Goal: Obtain resource: Obtain resource

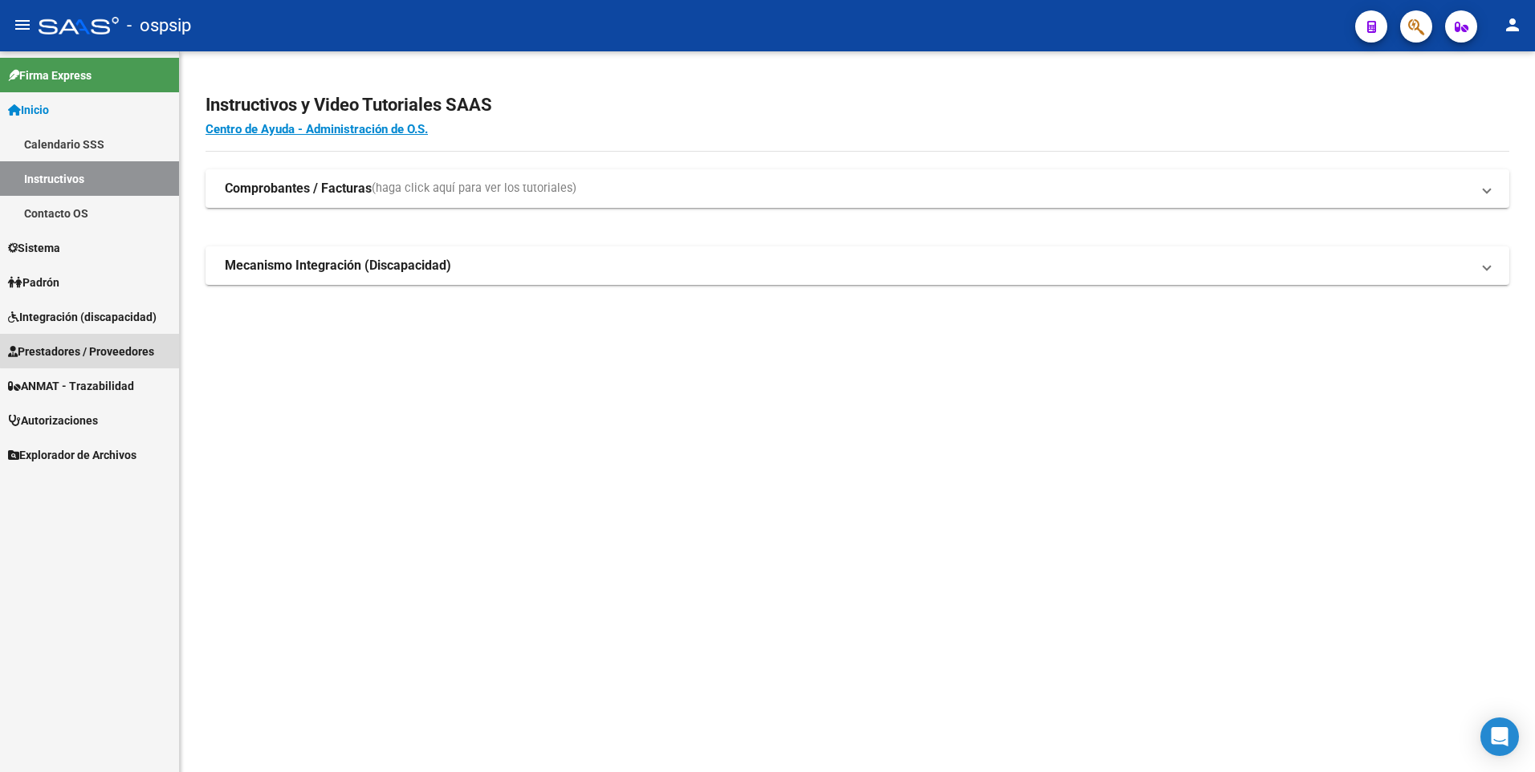
click at [107, 345] on span "Prestadores / Proveedores" at bounding box center [81, 352] width 146 height 18
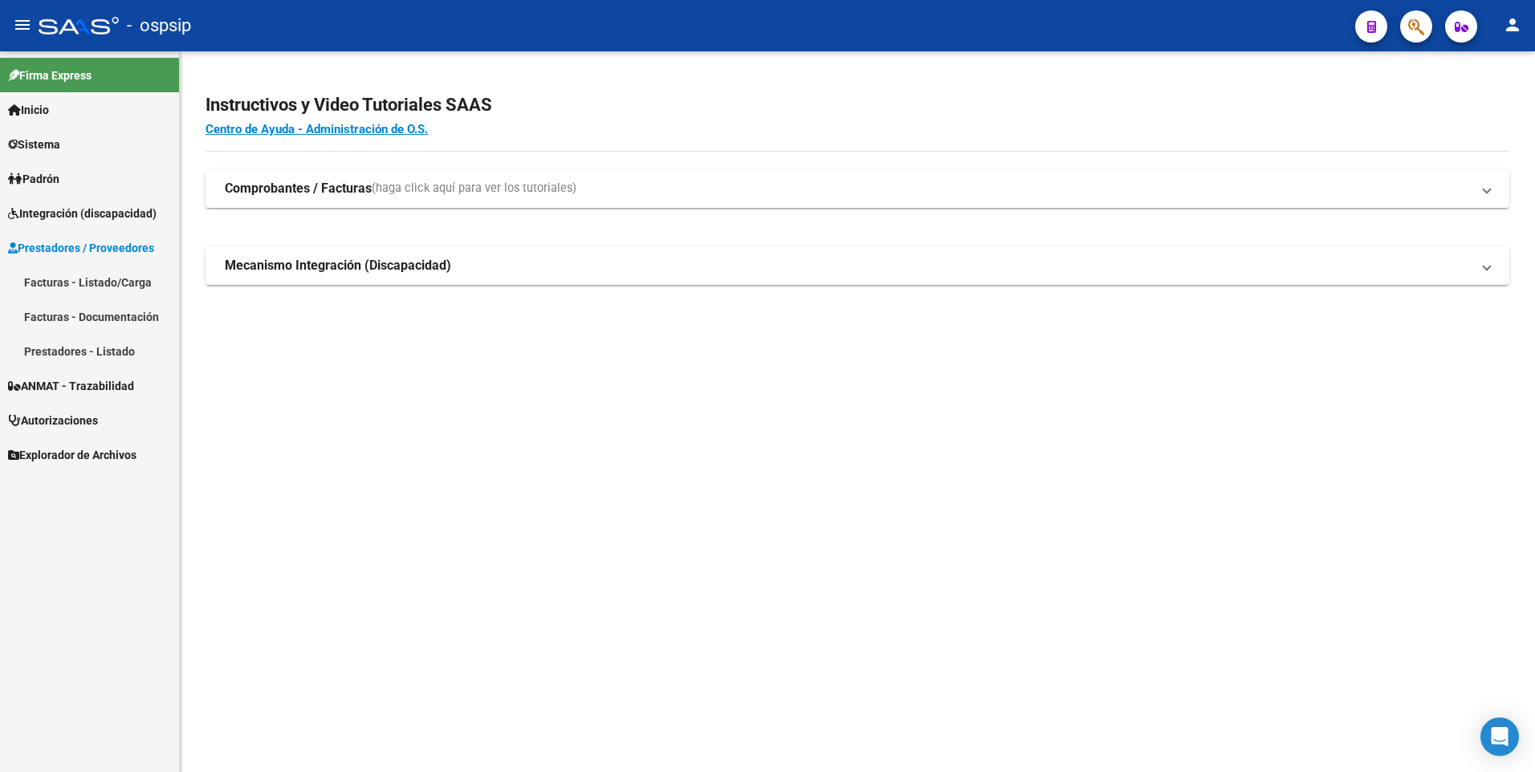
click at [115, 280] on link "Facturas - Listado/Carga" at bounding box center [89, 282] width 179 height 35
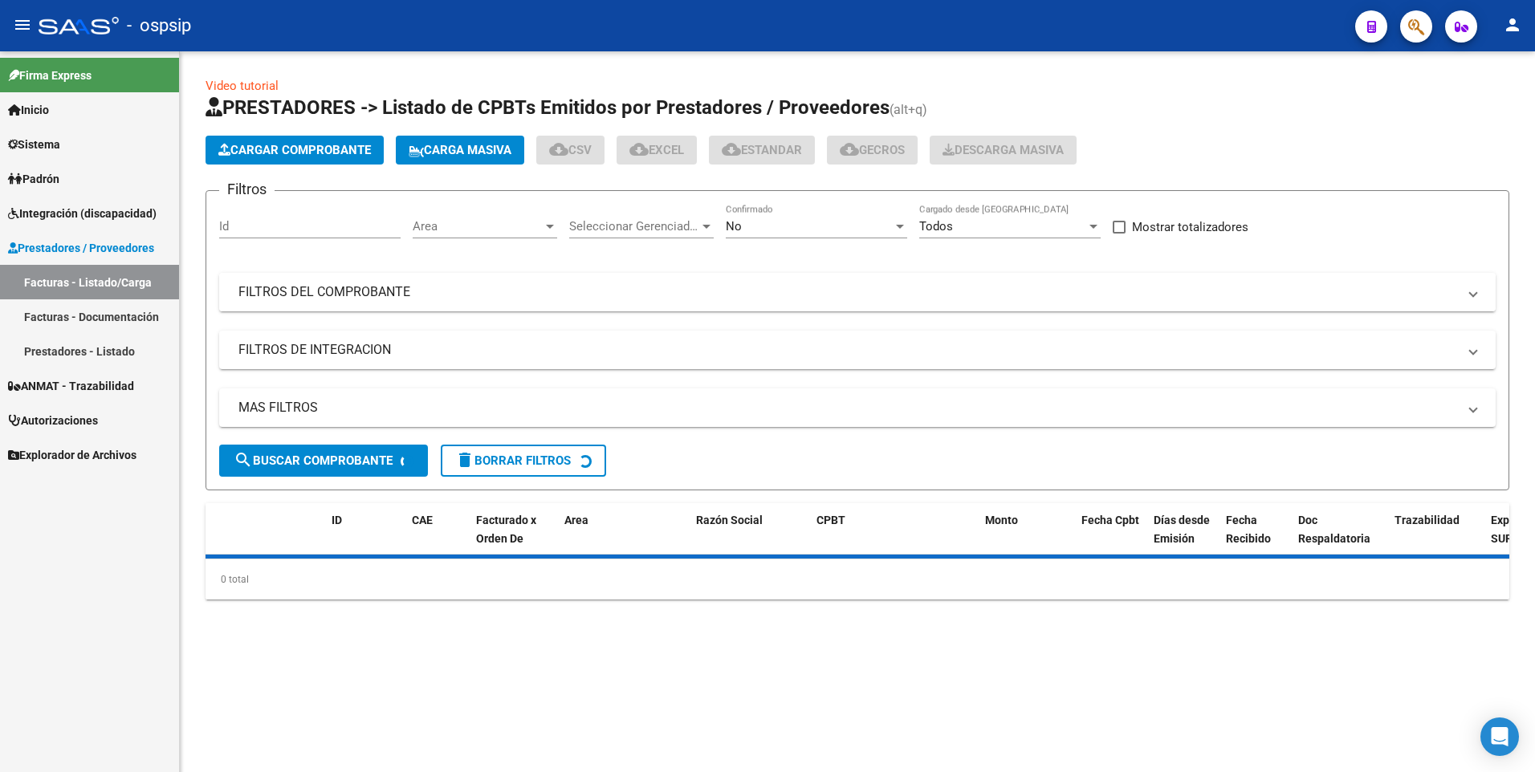
click at [316, 295] on mat-panel-title "FILTROS DEL COMPROBANTE" at bounding box center [847, 292] width 1219 height 18
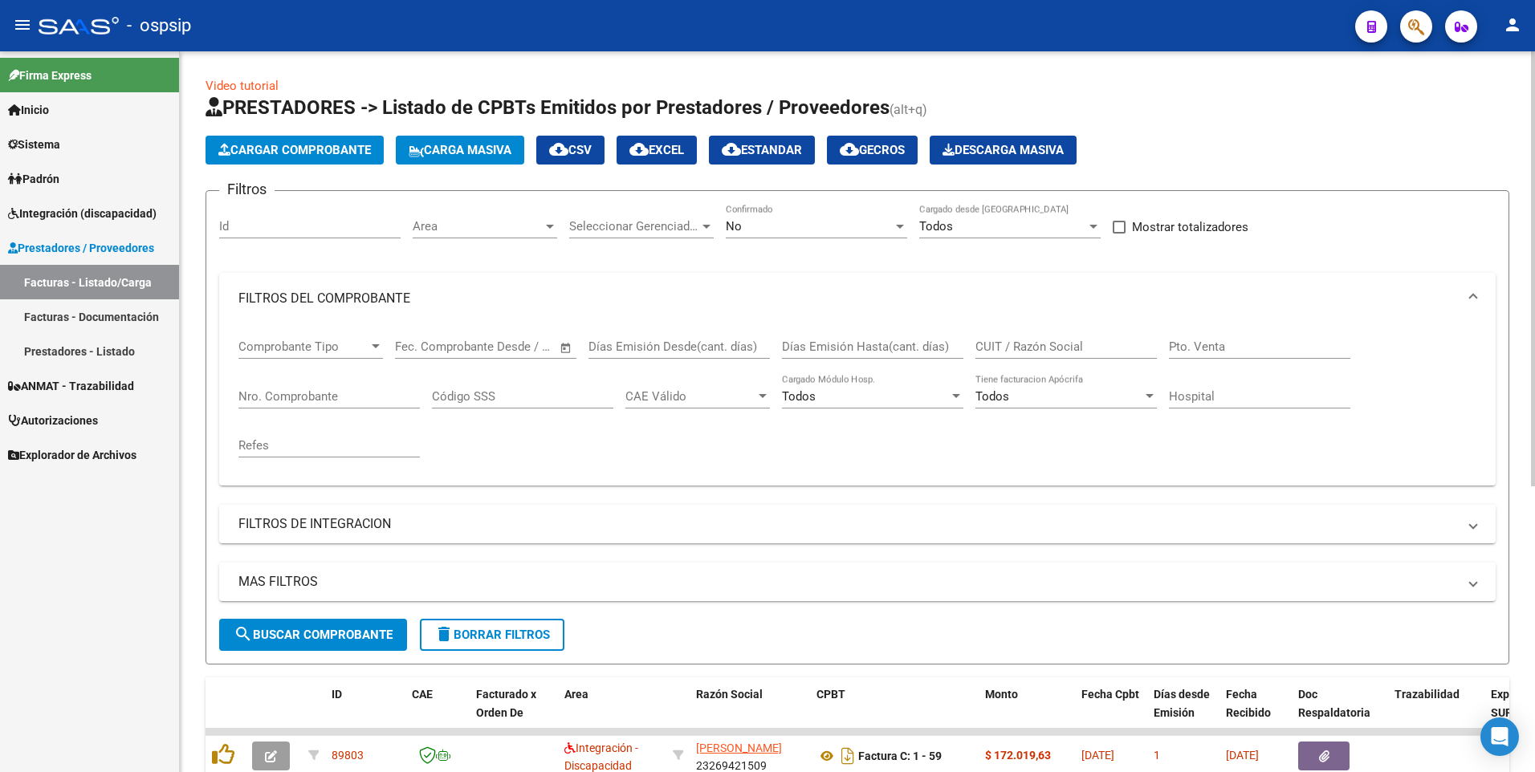
click at [348, 390] on input "Nro. Comprobante" at bounding box center [328, 396] width 181 height 14
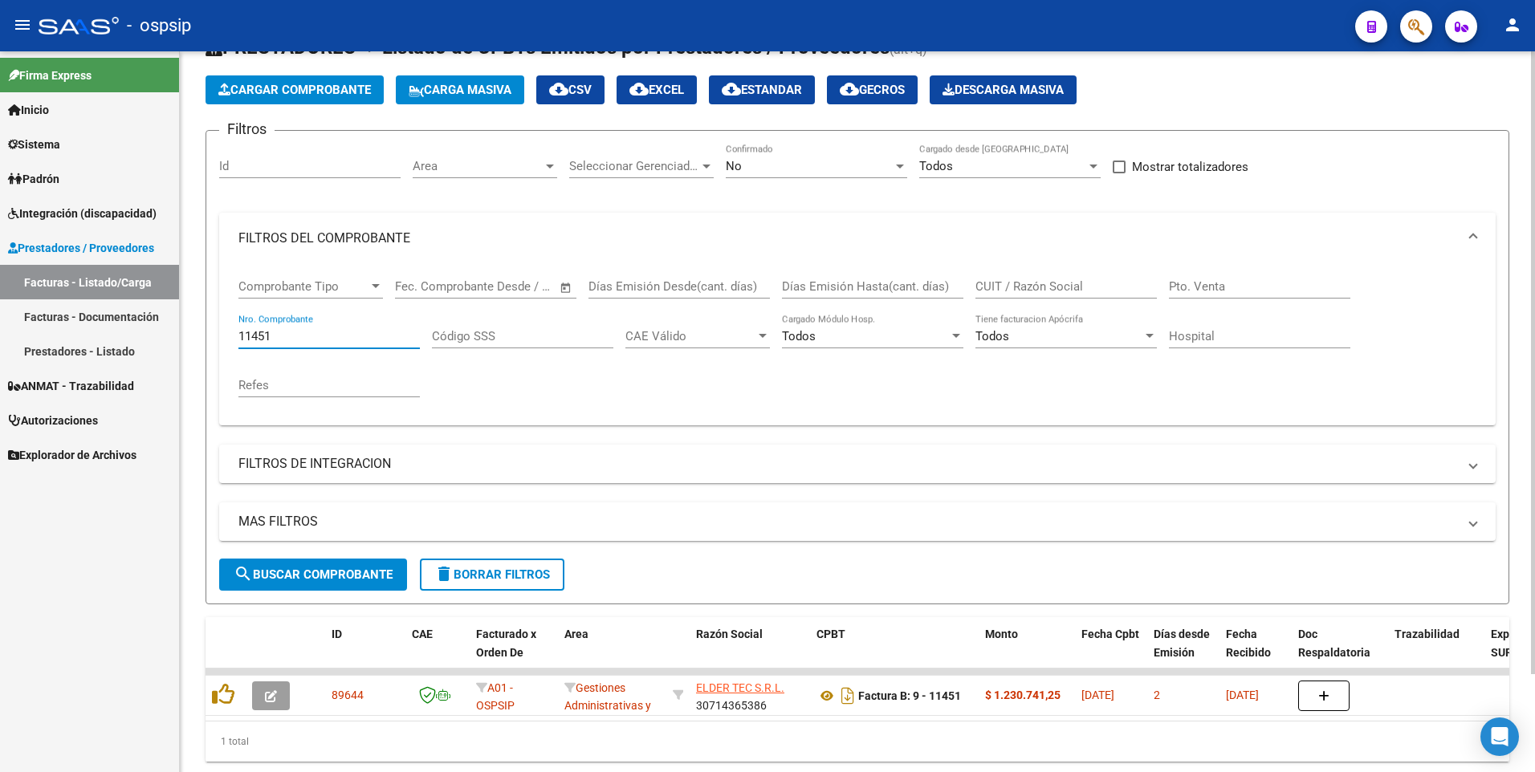
scroll to position [113, 0]
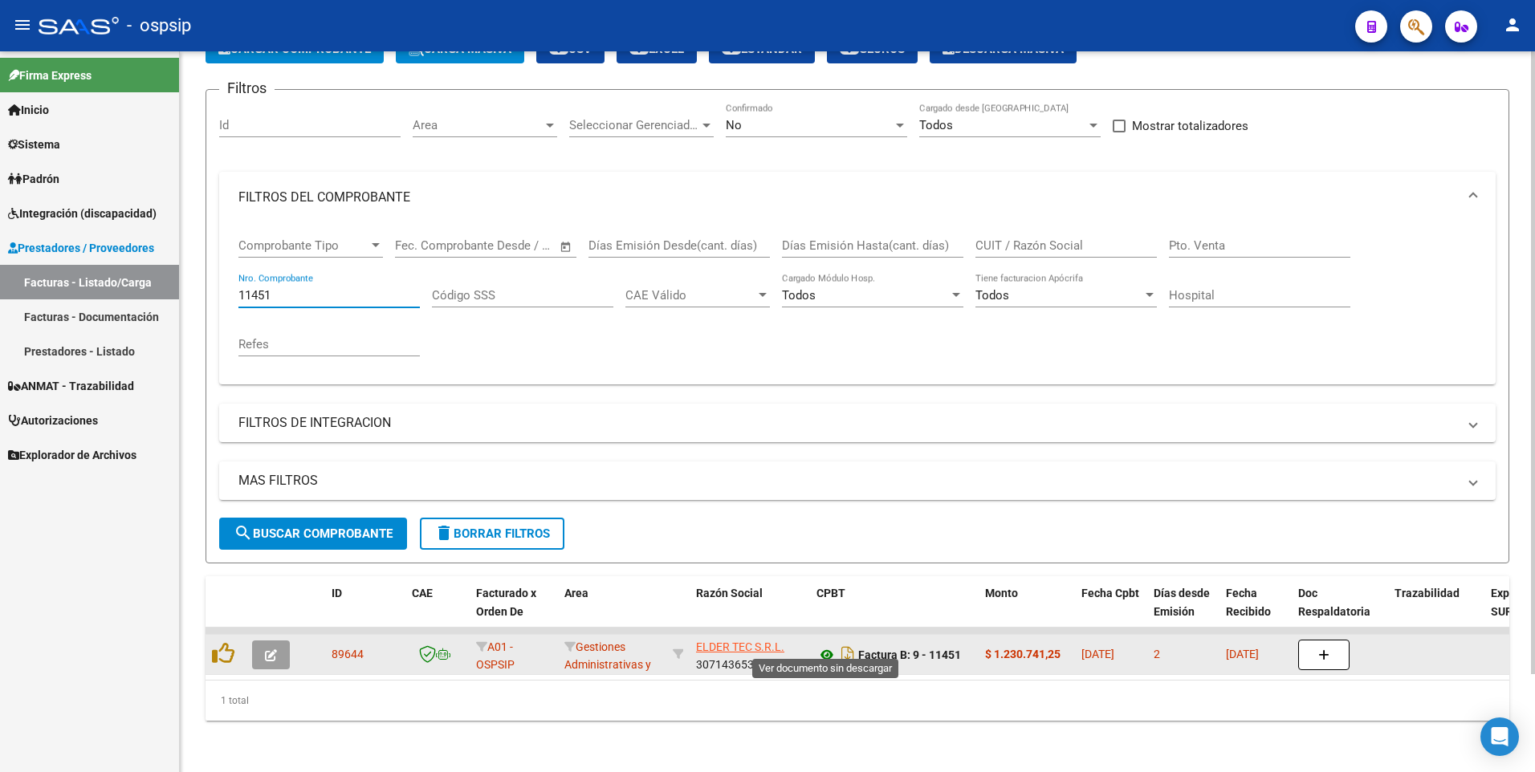
click at [827, 646] on icon at bounding box center [827, 655] width 21 height 19
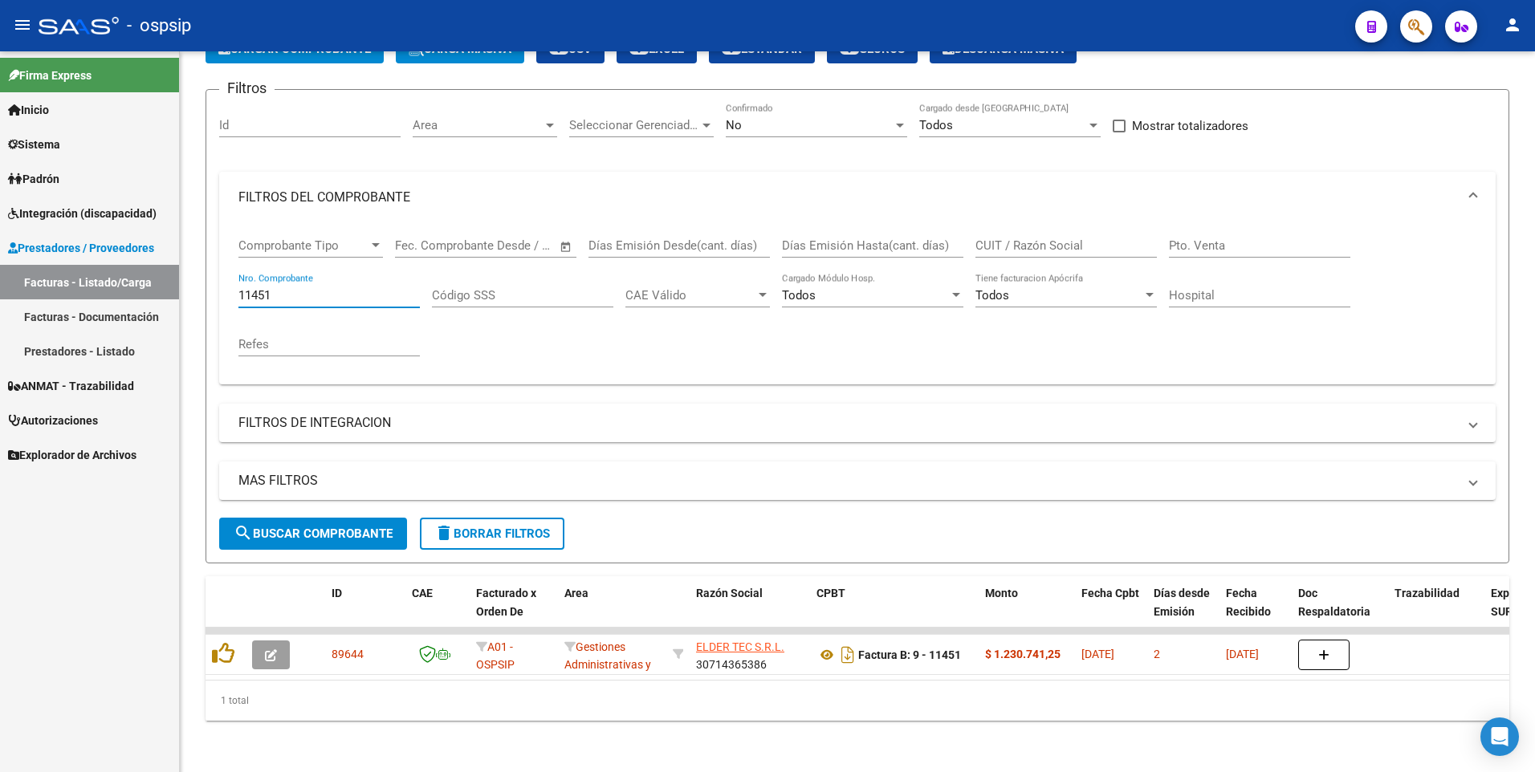
drag, startPoint x: 298, startPoint y: 283, endPoint x: 96, endPoint y: 311, distance: 204.2
click at [96, 311] on mat-sidenav-container "Firma Express Inicio Calendario SSS Instructivos Contacto OS Sistema Usuarios T…" at bounding box center [767, 411] width 1535 height 721
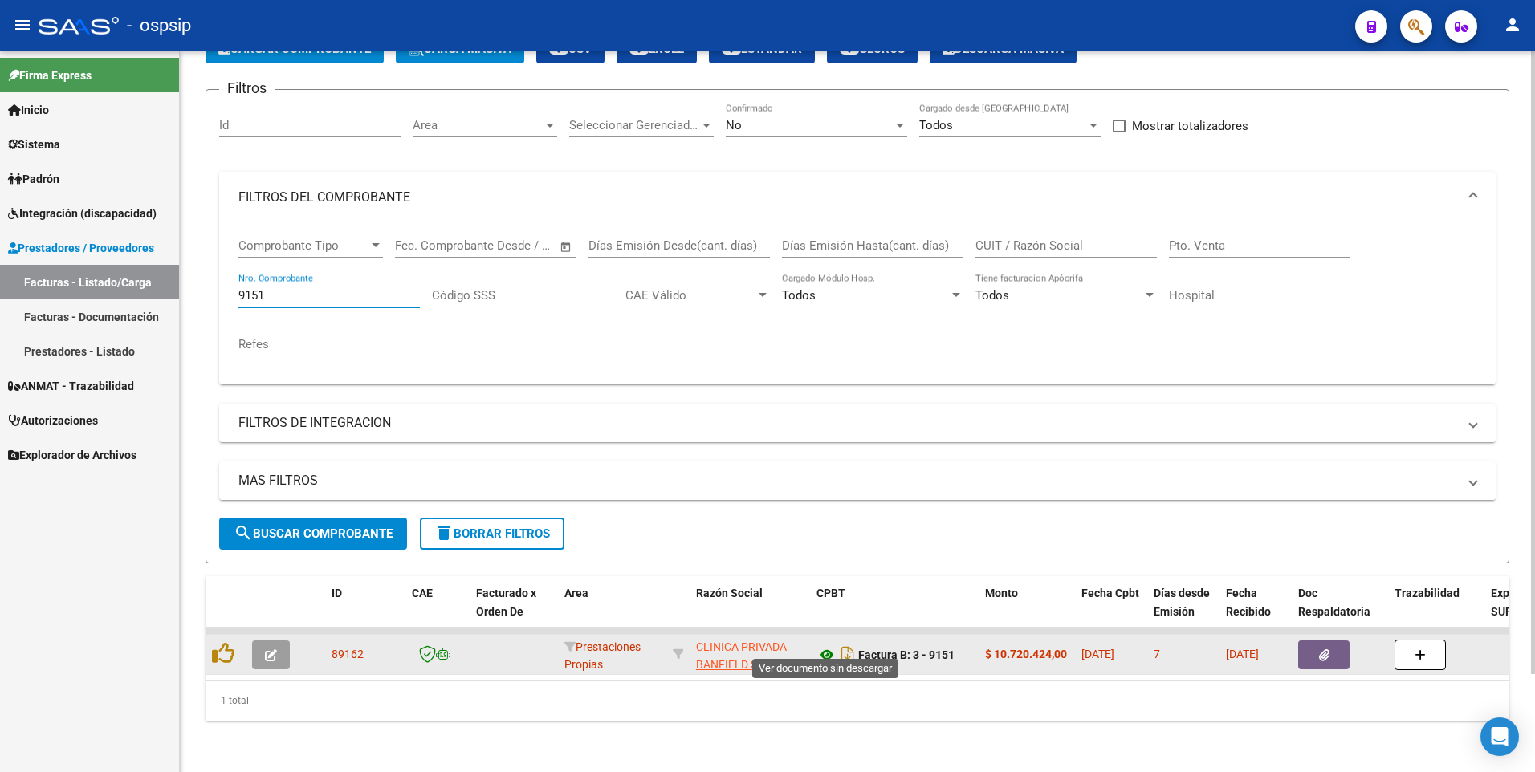
click at [829, 646] on icon at bounding box center [827, 655] width 21 height 19
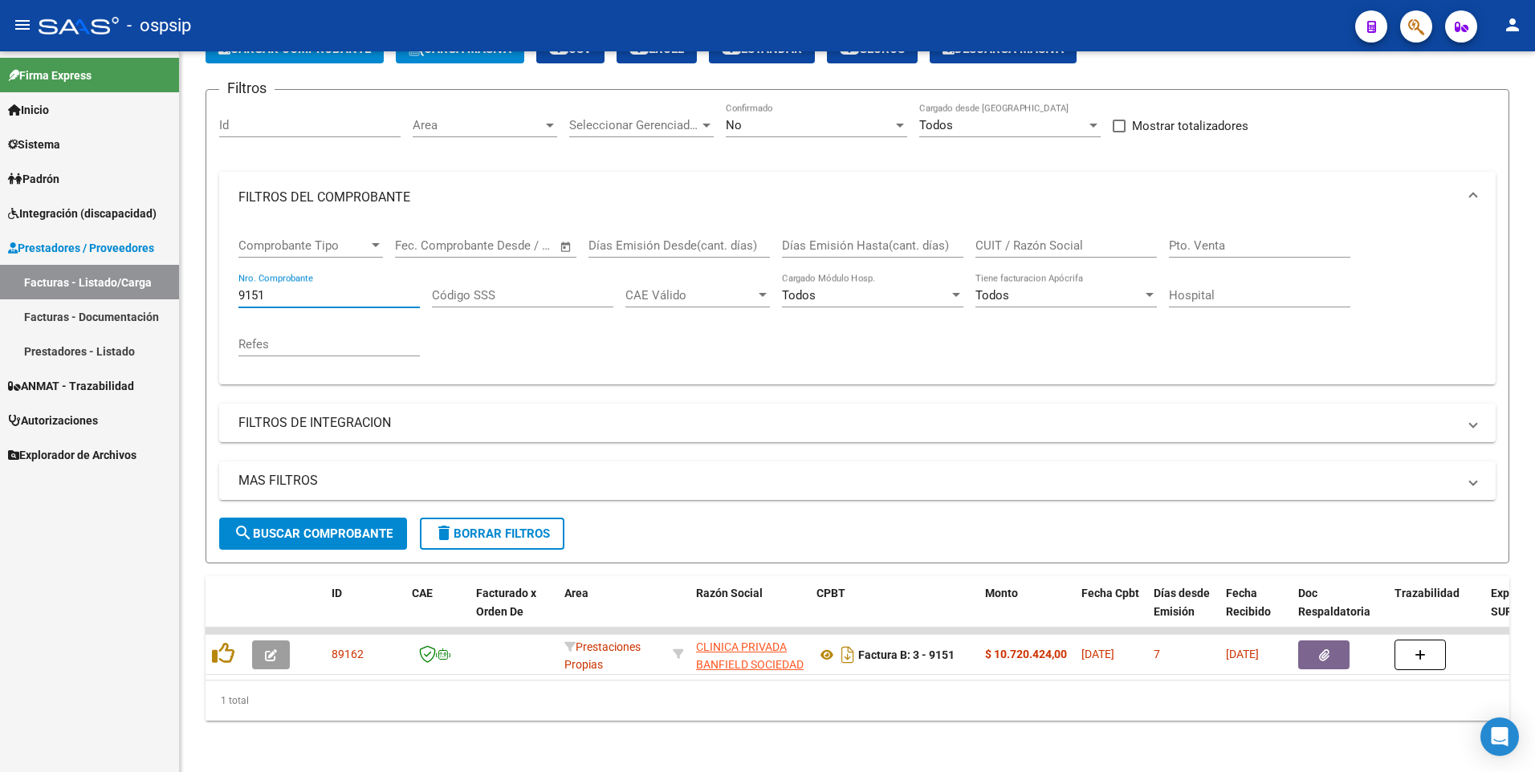
drag, startPoint x: 279, startPoint y: 290, endPoint x: 124, endPoint y: 299, distance: 155.2
click at [124, 299] on mat-sidenav-container "Firma Express Inicio Calendario SSS Instructivos Contacto OS Sistema Usuarios T…" at bounding box center [767, 411] width 1535 height 721
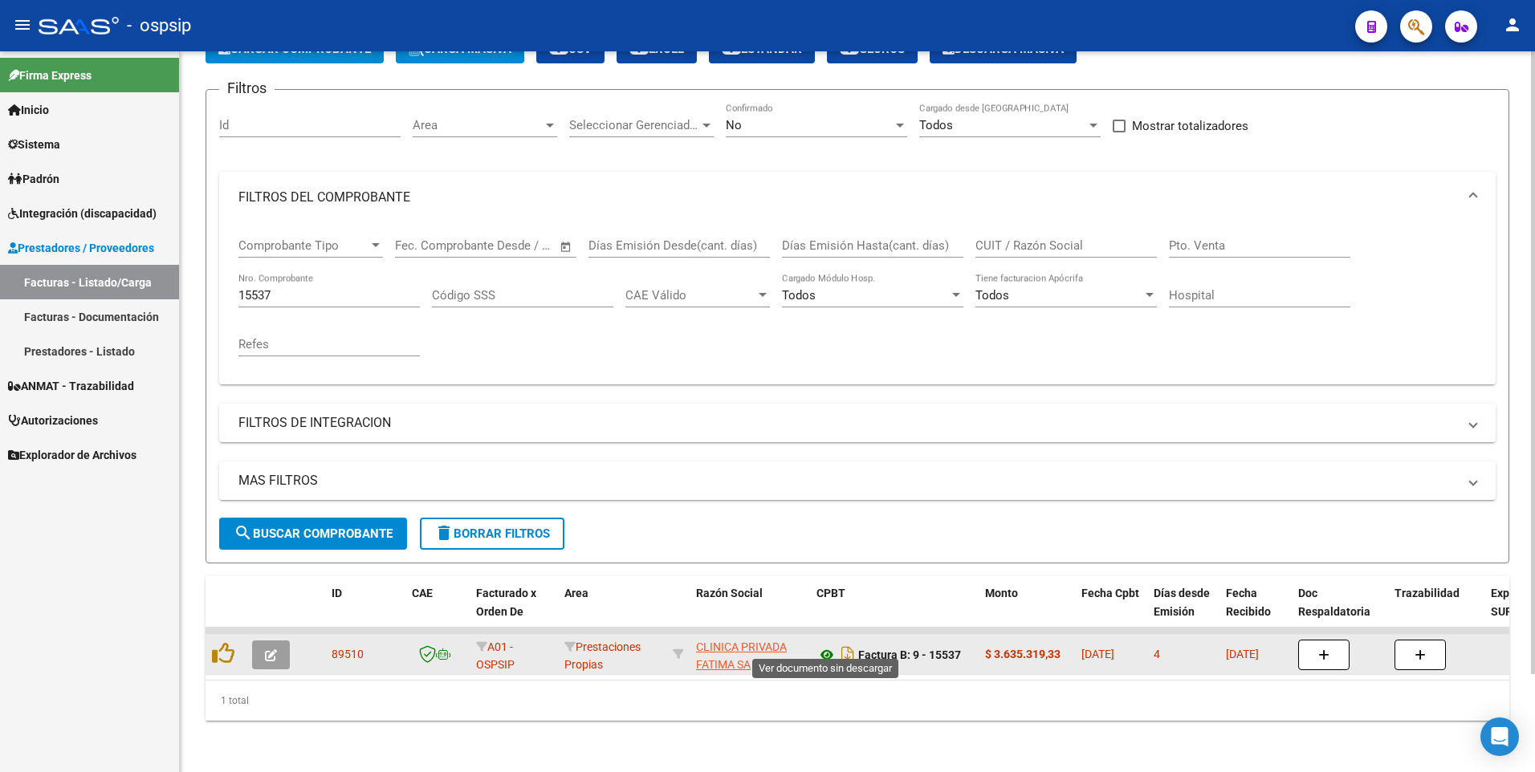
click at [832, 649] on icon at bounding box center [827, 655] width 21 height 19
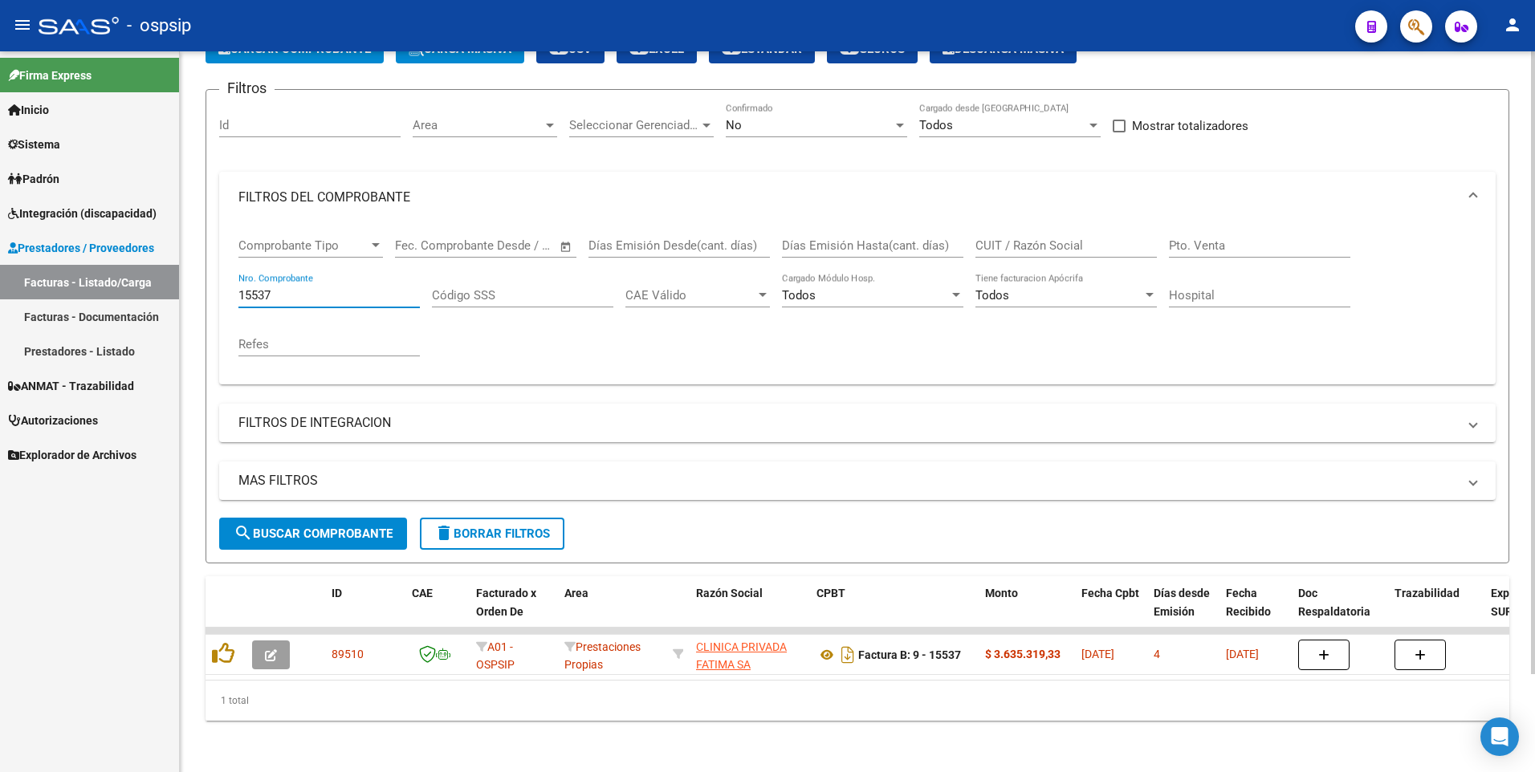
click at [292, 290] on input "15537" at bounding box center [328, 295] width 181 height 14
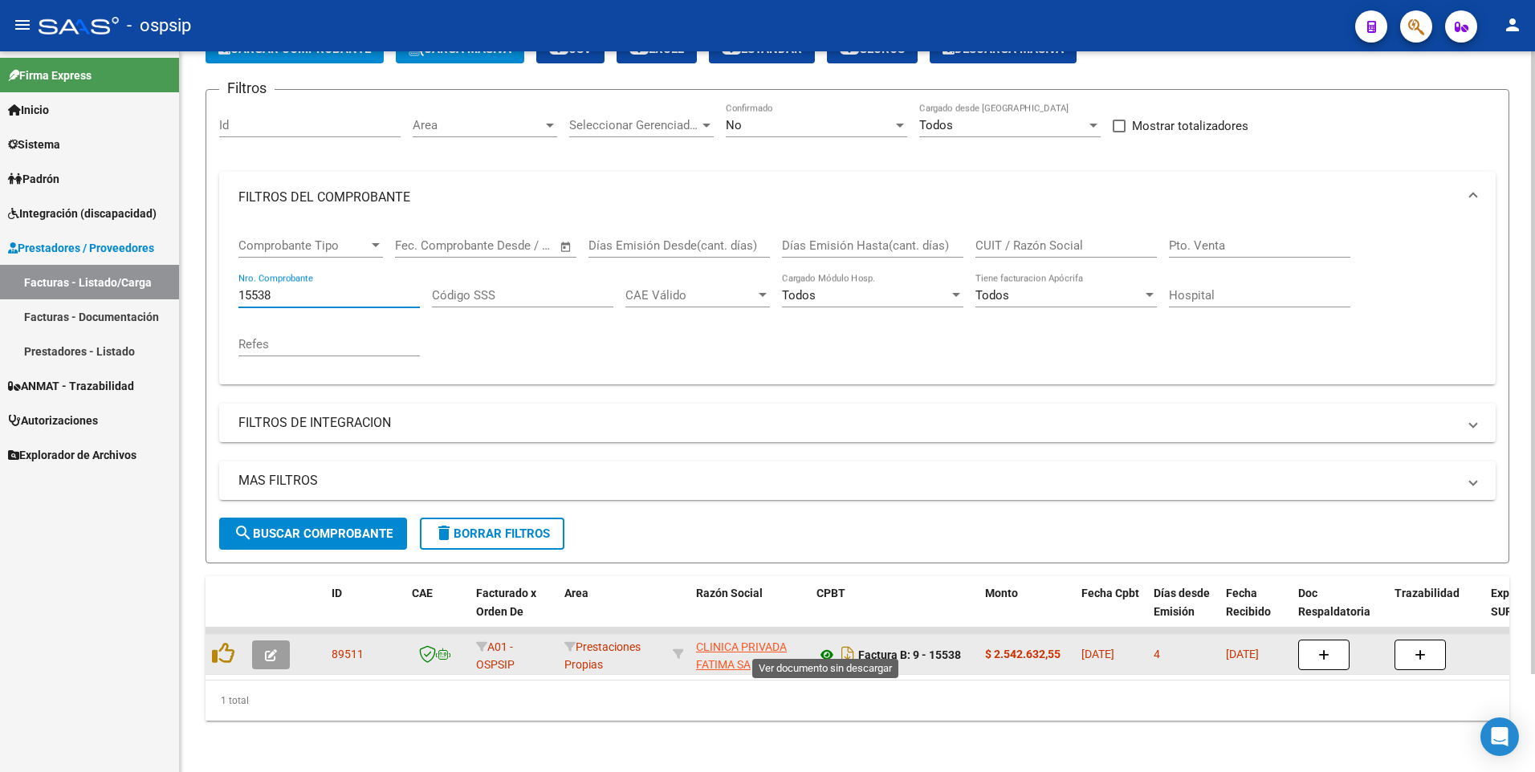
click at [825, 646] on icon at bounding box center [827, 655] width 21 height 19
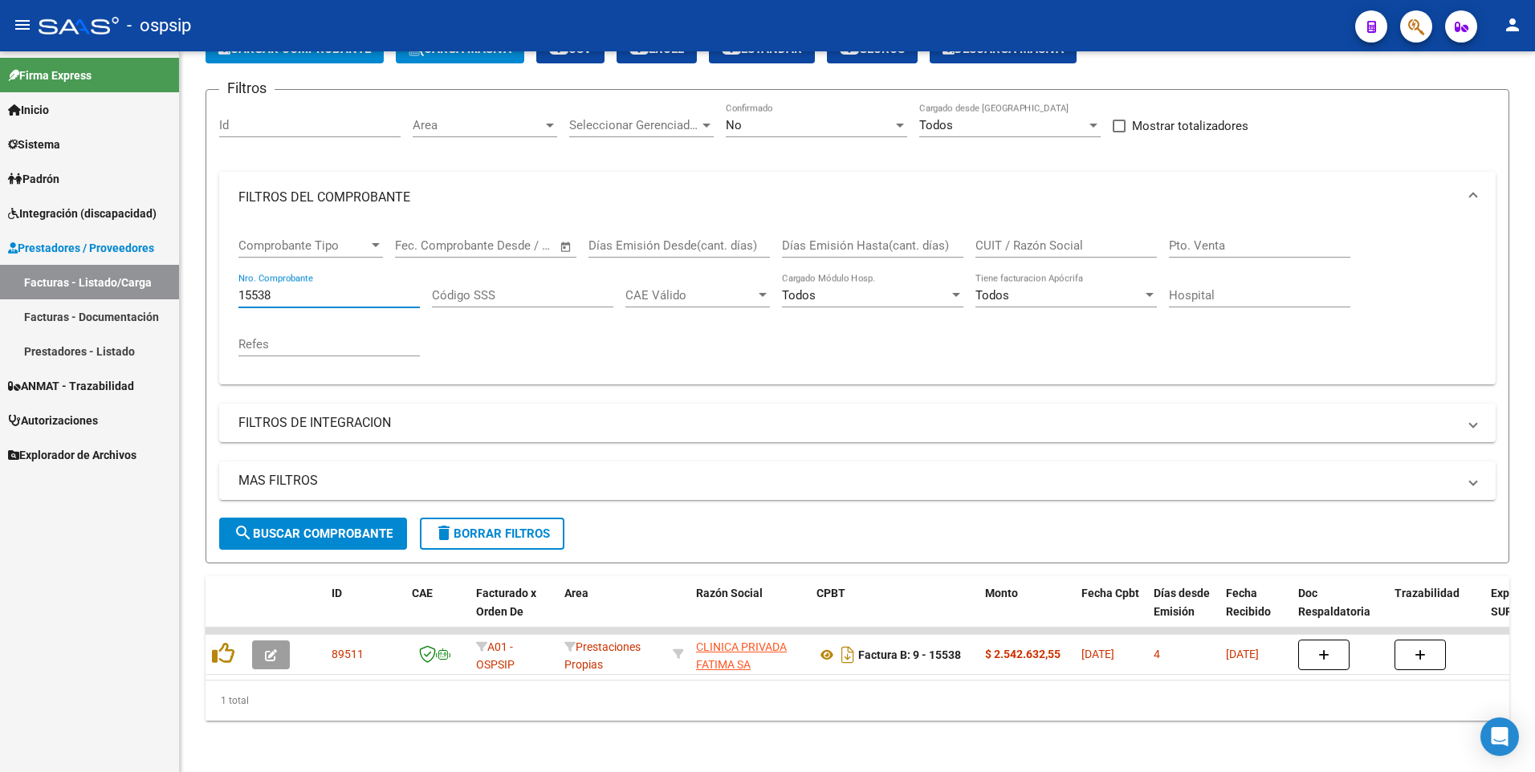
drag, startPoint x: 323, startPoint y: 283, endPoint x: 48, endPoint y: 302, distance: 275.2
click at [48, 302] on mat-sidenav-container "Firma Express Inicio Calendario SSS Instructivos Contacto OS Sistema Usuarios T…" at bounding box center [767, 411] width 1535 height 721
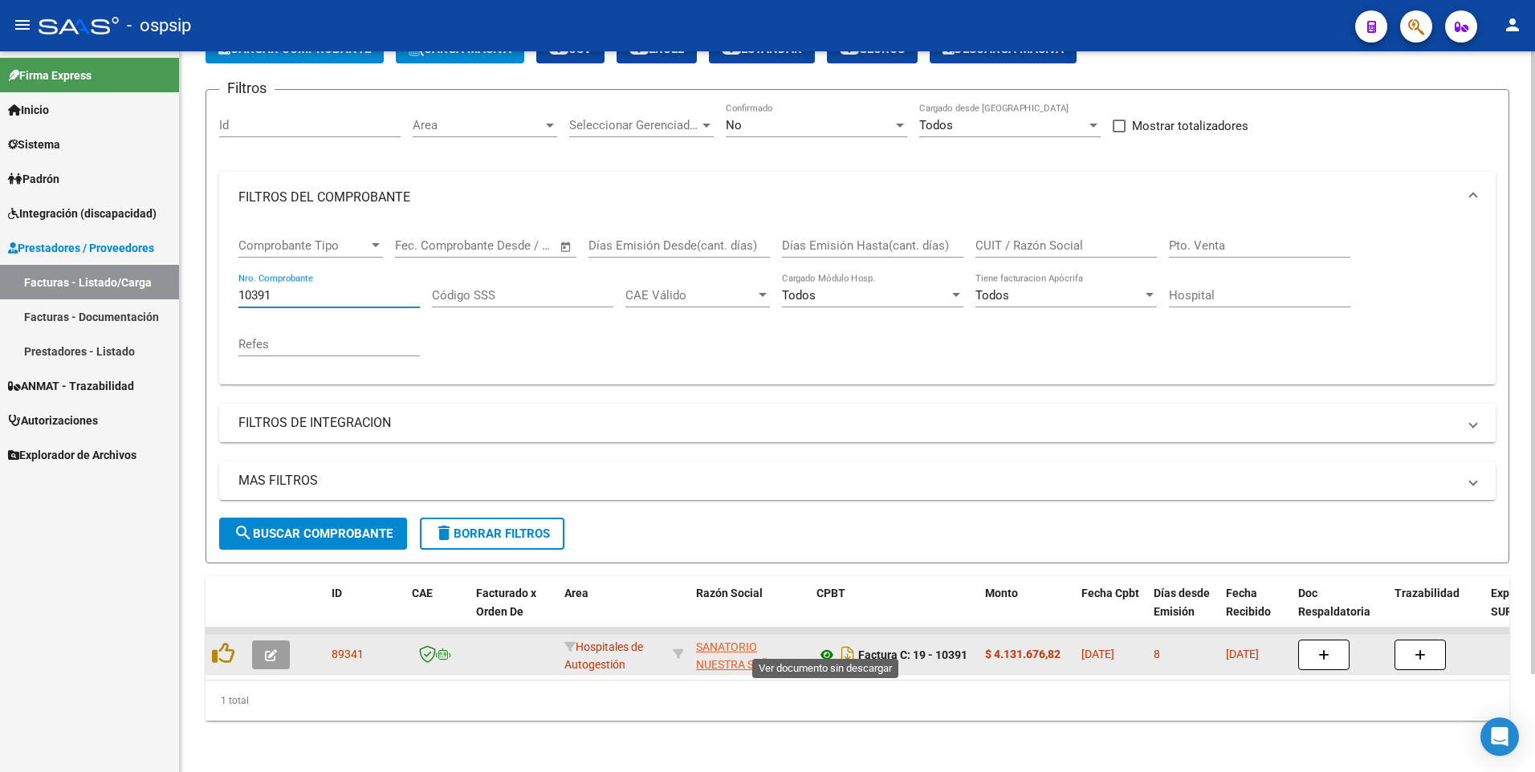
type input "10391"
click at [820, 646] on icon at bounding box center [827, 655] width 21 height 19
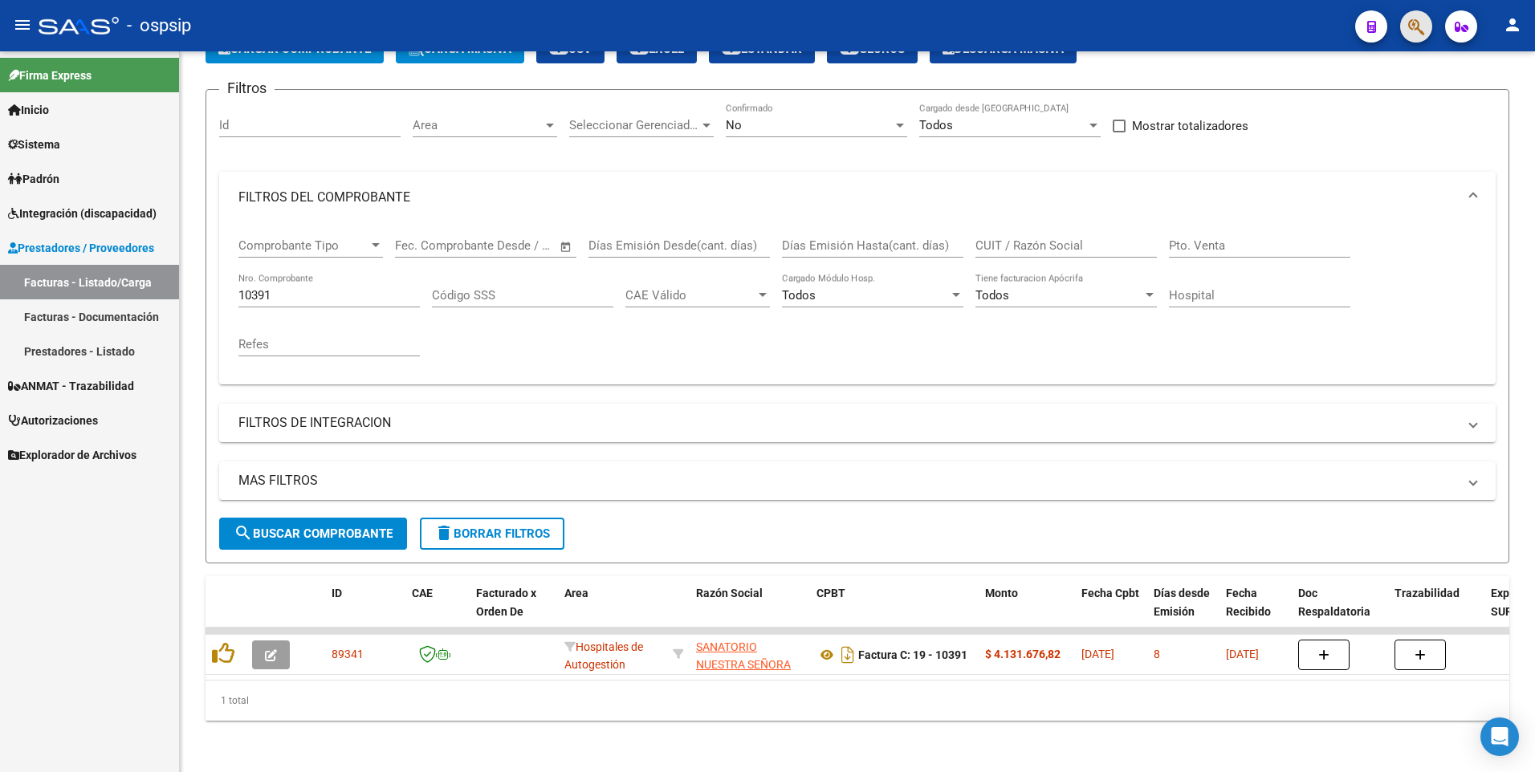
click at [1415, 40] on span "button" at bounding box center [1416, 26] width 16 height 33
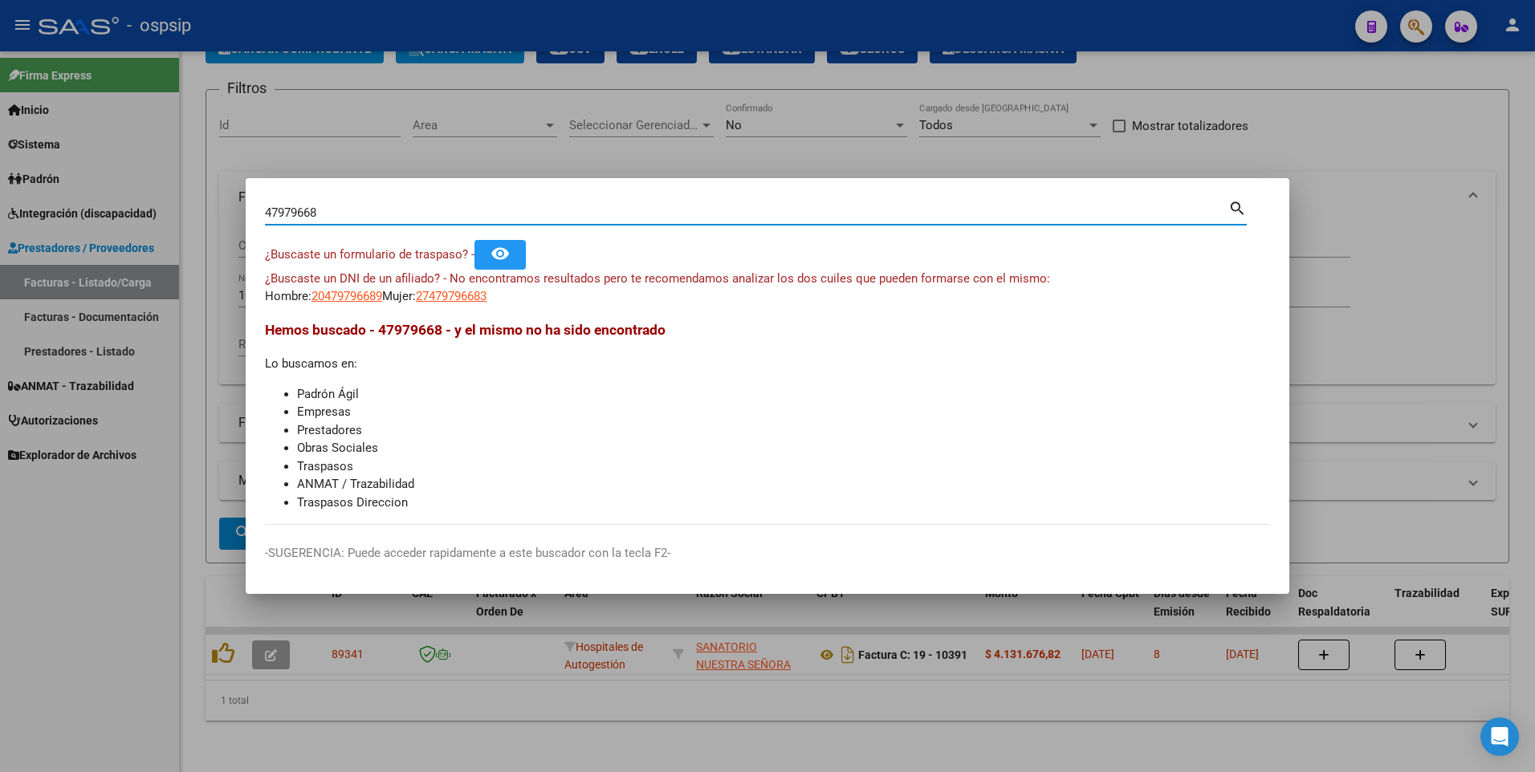
click at [299, 212] on input "47979668" at bounding box center [747, 213] width 964 height 14
type input "47974668"
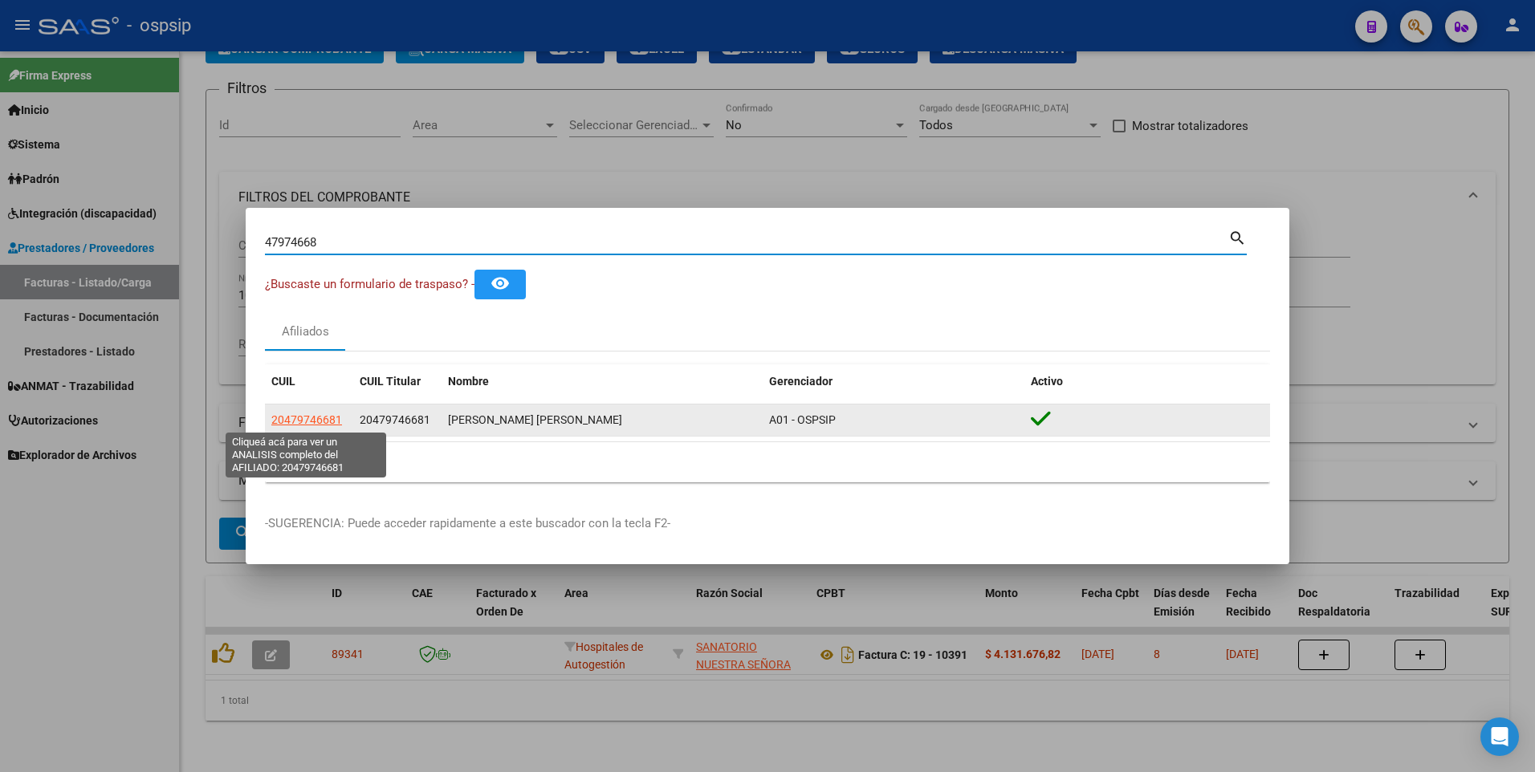
click at [314, 418] on span "20479746681" at bounding box center [306, 420] width 71 height 13
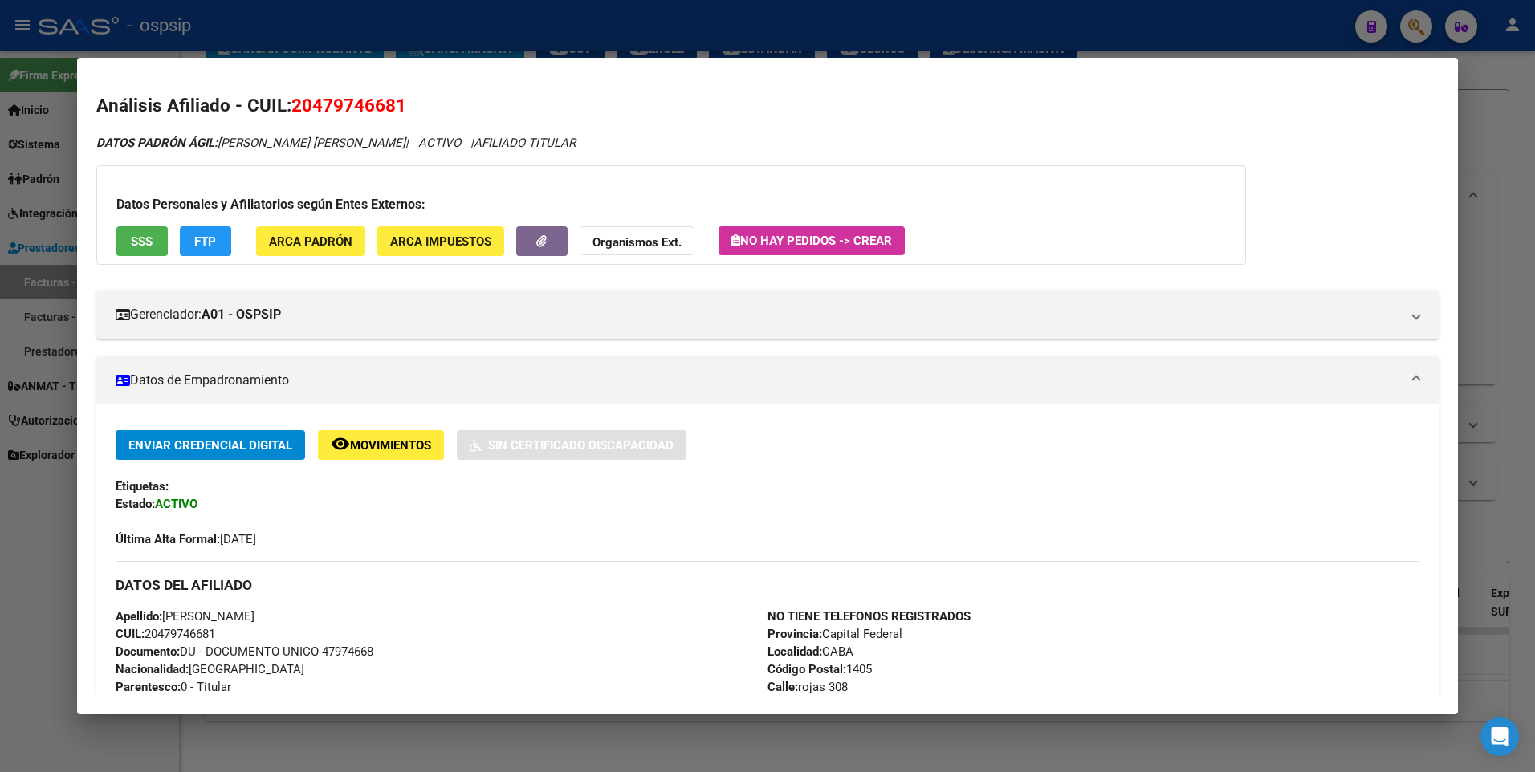
click at [148, 251] on button "SSS" at bounding box center [141, 241] width 51 height 30
